Goal: Find specific page/section: Find specific page/section

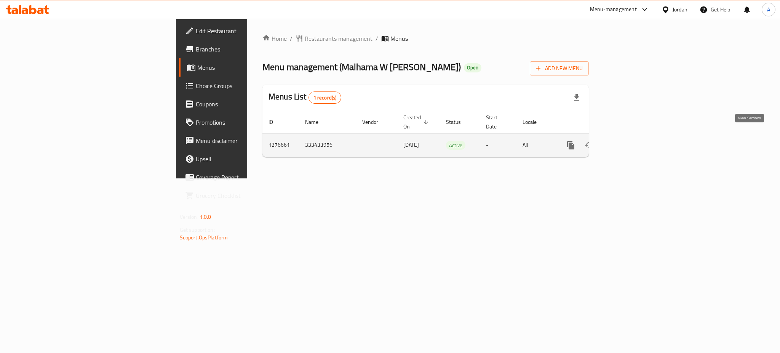
click at [630, 141] on icon "enhanced table" at bounding box center [625, 145] width 9 height 9
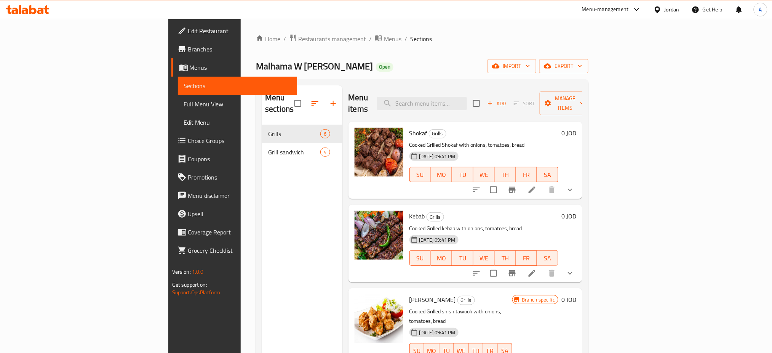
click at [588, 77] on div "Home / Restaurants management / Menus / Sections Malhama W Mashawy Abo Shanab O…" at bounding box center [422, 239] width 333 height 410
click at [588, 72] on button "export" at bounding box center [563, 66] width 49 height 14
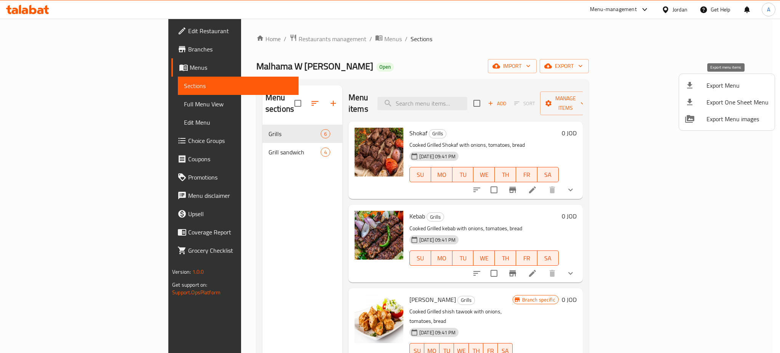
click at [758, 85] on span "Export Menu" at bounding box center [738, 85] width 62 height 9
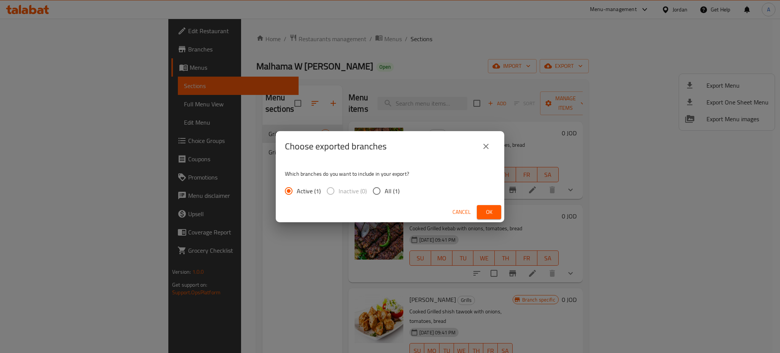
click at [489, 211] on span "Ok" at bounding box center [489, 212] width 12 height 10
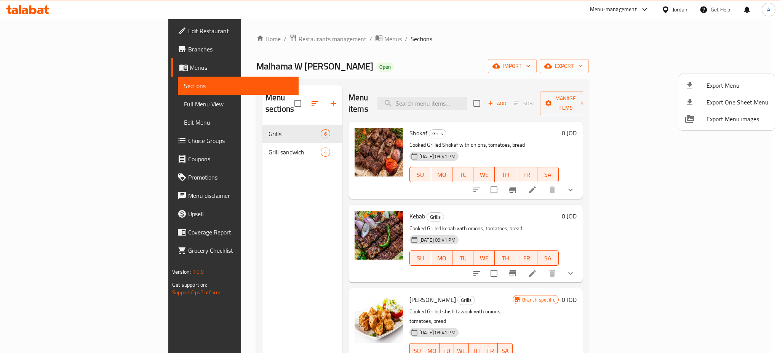
click at [723, 118] on span "Export Menu images" at bounding box center [738, 118] width 62 height 9
click at [278, 64] on div at bounding box center [390, 176] width 780 height 353
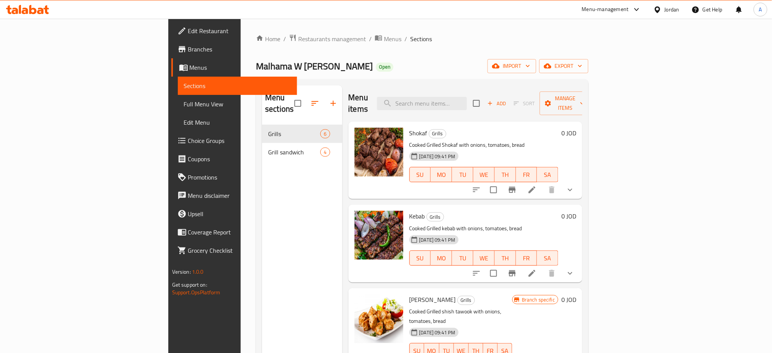
click at [275, 67] on span "Malhama W [PERSON_NAME]" at bounding box center [314, 66] width 117 height 17
copy span "Malhama W [PERSON_NAME]"
click at [298, 43] on span "Restaurants management" at bounding box center [332, 38] width 68 height 9
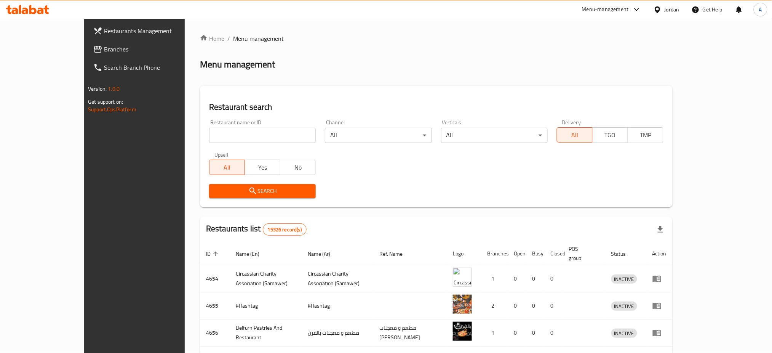
click at [238, 139] on input "search" at bounding box center [262, 135] width 107 height 15
paste input "ملحمه ومشاوي أبوشنب"
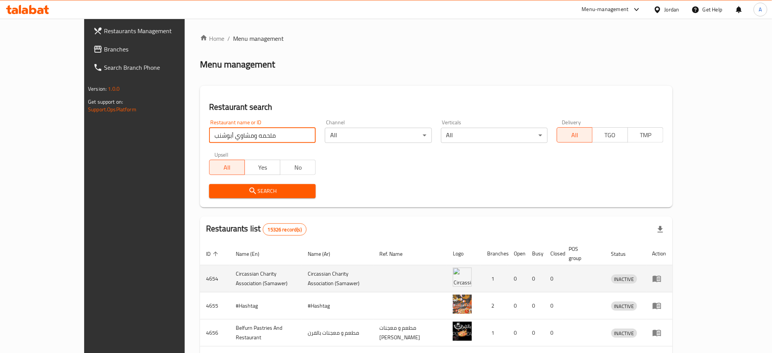
type input "ملحمه ومشاوي أبوشنب"
click button "Search" at bounding box center [262, 191] width 107 height 14
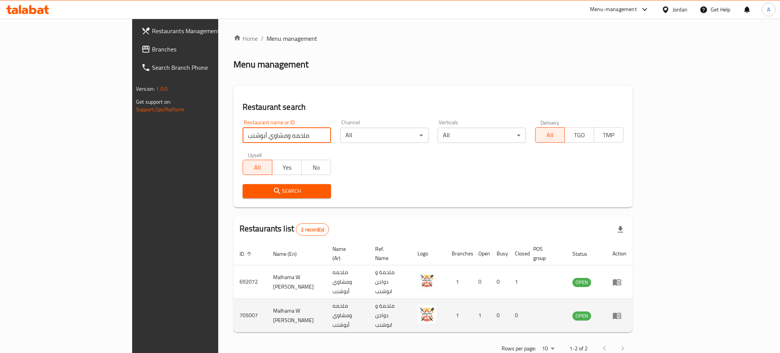
click at [622, 311] on icon "enhanced table" at bounding box center [616, 315] width 9 height 9
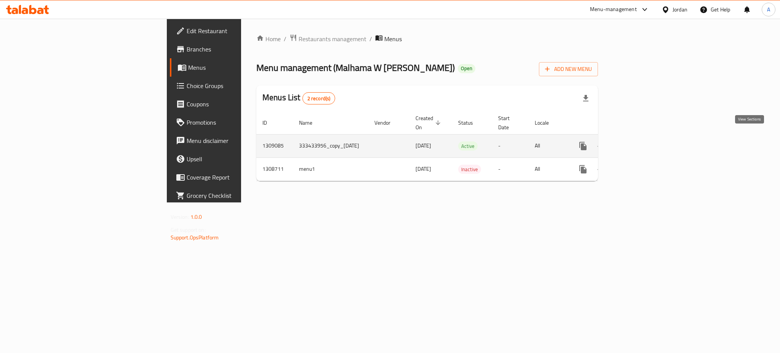
click at [647, 139] on link "enhanced table" at bounding box center [638, 146] width 18 height 18
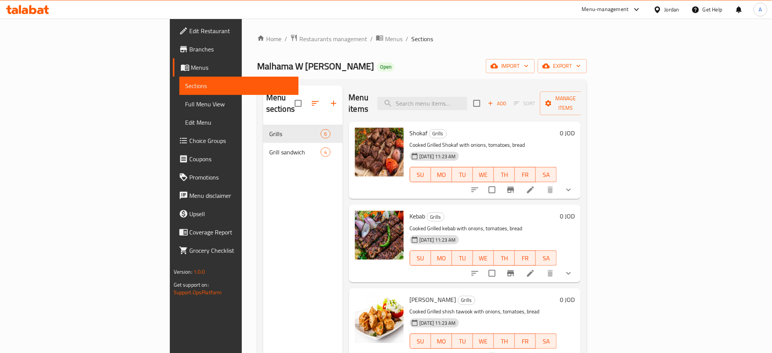
click at [573, 185] on icon "show more" at bounding box center [568, 189] width 9 height 9
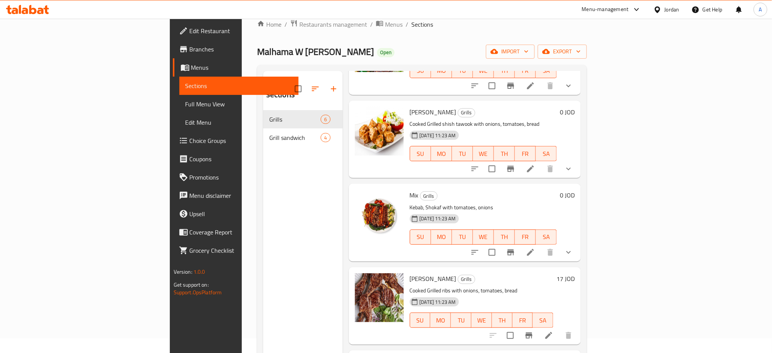
scroll to position [5, 0]
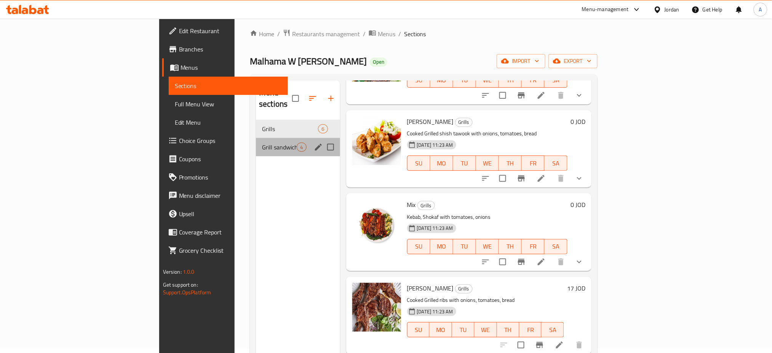
click at [262, 142] on span "Grill sandwich" at bounding box center [279, 146] width 35 height 9
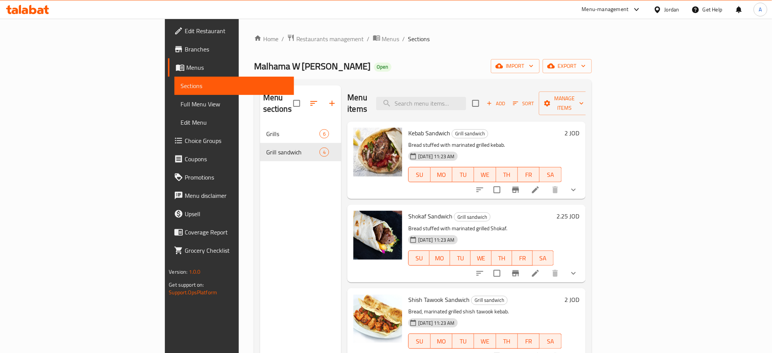
click at [254, 67] on span "Malhama W [PERSON_NAME]" at bounding box center [312, 66] width 117 height 17
copy span "Malhama W [PERSON_NAME]"
click at [296, 40] on span "Restaurants management" at bounding box center [330, 38] width 68 height 9
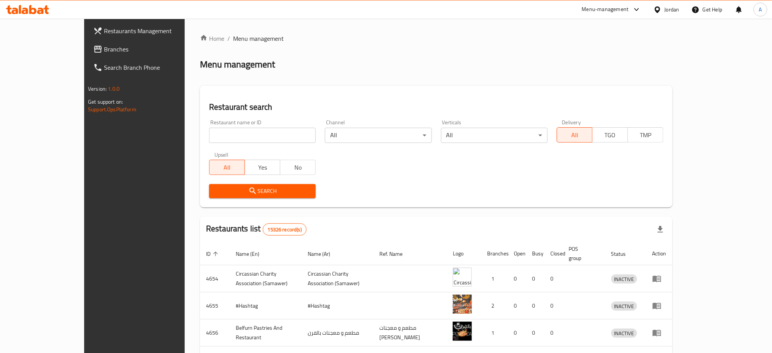
click at [200, 91] on div "Restaurant search Restaurant name or ID Restaurant name or ID Channel All ​ Ver…" at bounding box center [436, 147] width 473 height 122
drag, startPoint x: 267, startPoint y: 139, endPoint x: 269, endPoint y: 150, distance: 10.4
click at [269, 150] on div "Restaurant name or ID Restaurant name or ID Channel All ​ Verticals All ​ Deliv…" at bounding box center [437, 159] width 464 height 88
type input "g"
click button "Search" at bounding box center [262, 191] width 107 height 14
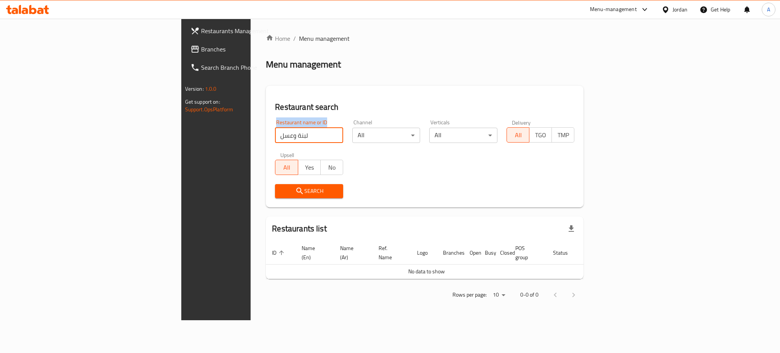
drag, startPoint x: 236, startPoint y: 146, endPoint x: 145, endPoint y: 131, distance: 92.4
click at [251, 132] on div "Home / Menu management Menu management Restaurant search Restaurant name or ID …" at bounding box center [425, 169] width 348 height 301
click at [275, 132] on input "لبنة وعسل" at bounding box center [309, 135] width 68 height 15
drag, startPoint x: 203, startPoint y: 132, endPoint x: 86, endPoint y: 128, distance: 117.0
click at [181, 128] on div "Restaurants Management Branches Search Branch Phone Version: 1.0.0 Get support …" at bounding box center [390, 169] width 418 height 301
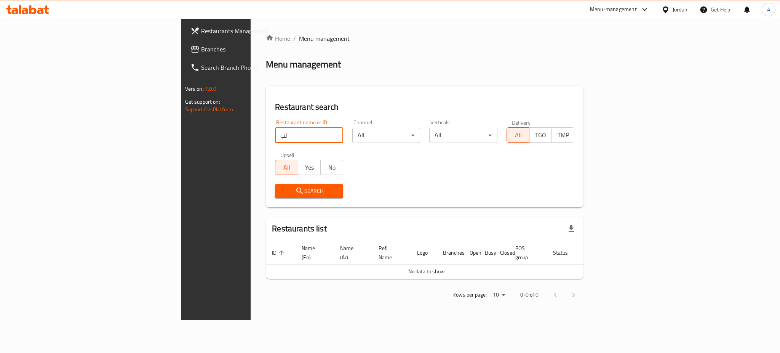
type input "ل"
type input "م"
type input "Labna w asal"
click button "Search" at bounding box center [309, 191] width 68 height 14
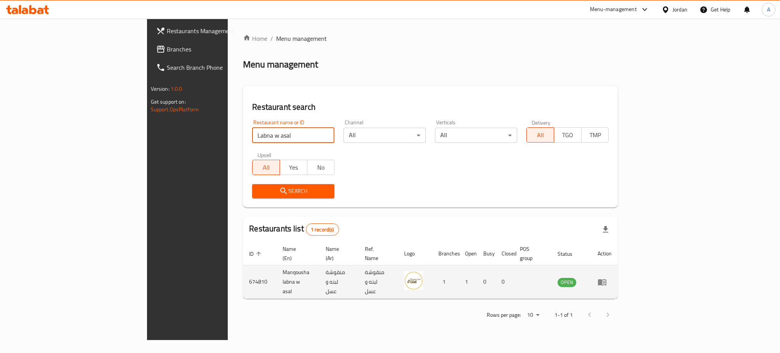
click at [607, 277] on icon "enhanced table" at bounding box center [602, 281] width 9 height 9
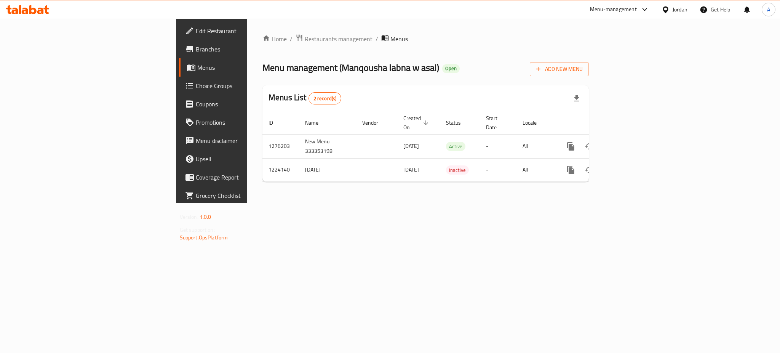
click at [179, 43] on link "Branches" at bounding box center [242, 49] width 127 height 18
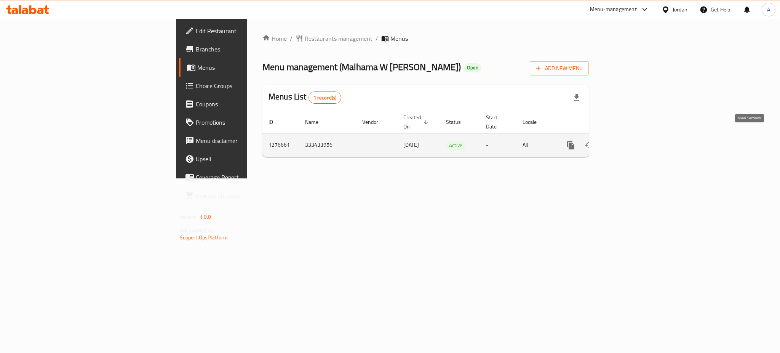
click at [629, 142] on icon "enhanced table" at bounding box center [625, 145] width 7 height 7
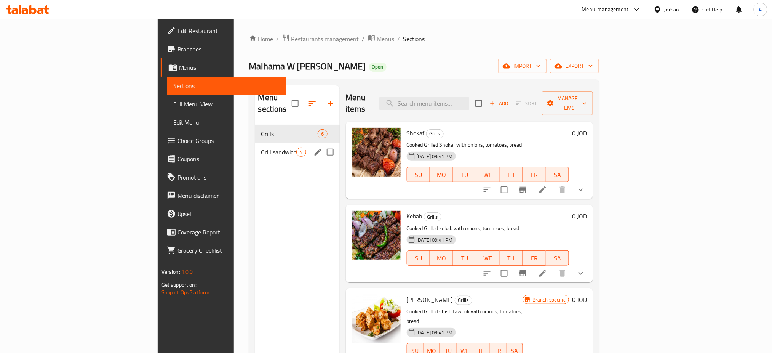
click at [255, 143] on div "Grill sandwich 4" at bounding box center [297, 152] width 85 height 18
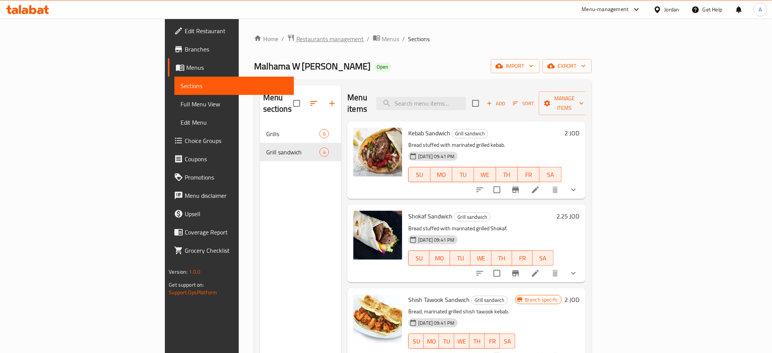
click at [296, 42] on span "Restaurants management" at bounding box center [330, 38] width 68 height 9
